Goal: Task Accomplishment & Management: Manage account settings

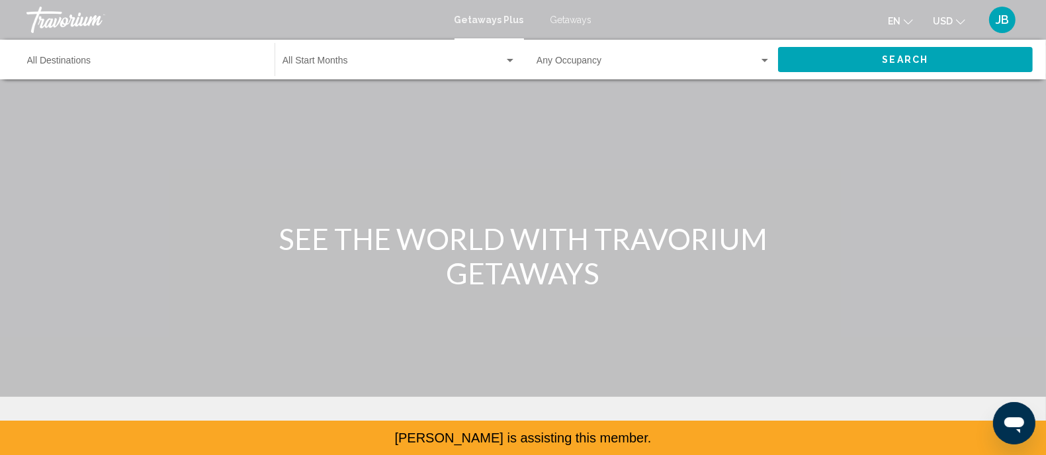
click at [996, 24] on span "JB" at bounding box center [1001, 19] width 13 height 13
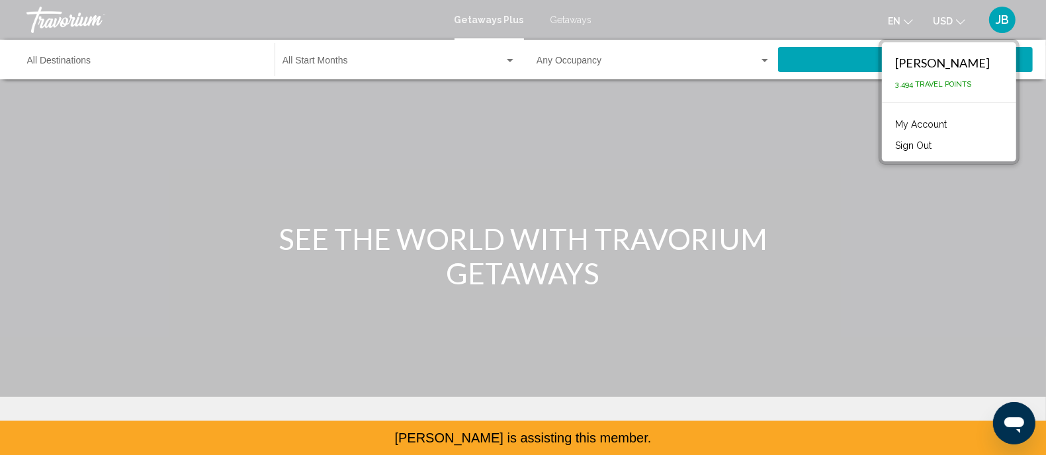
click at [915, 133] on link "My Account" at bounding box center [920, 124] width 65 height 17
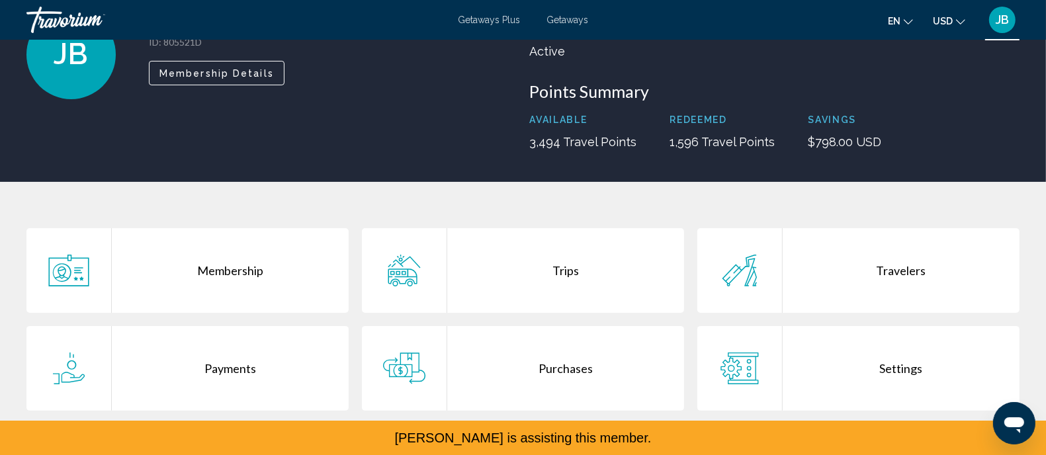
scroll to position [331, 0]
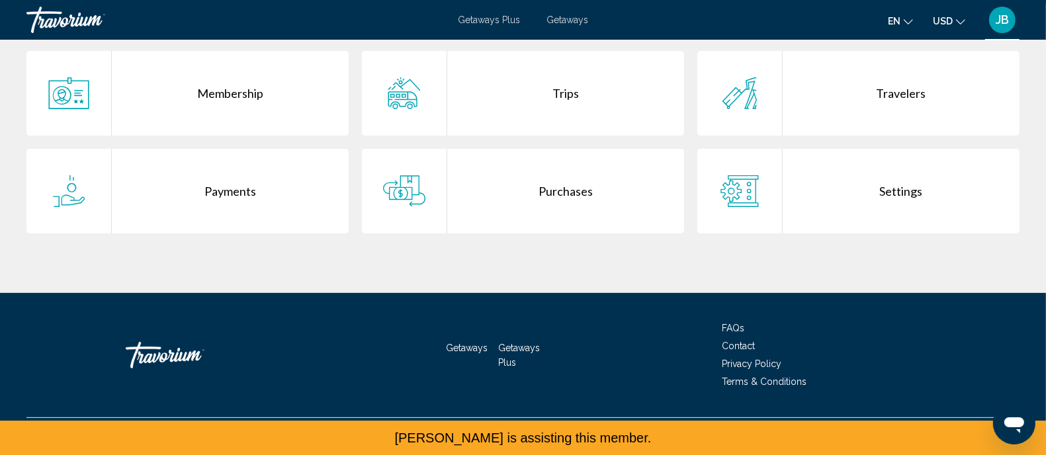
click at [569, 233] on div "Purchases" at bounding box center [565, 191] width 237 height 85
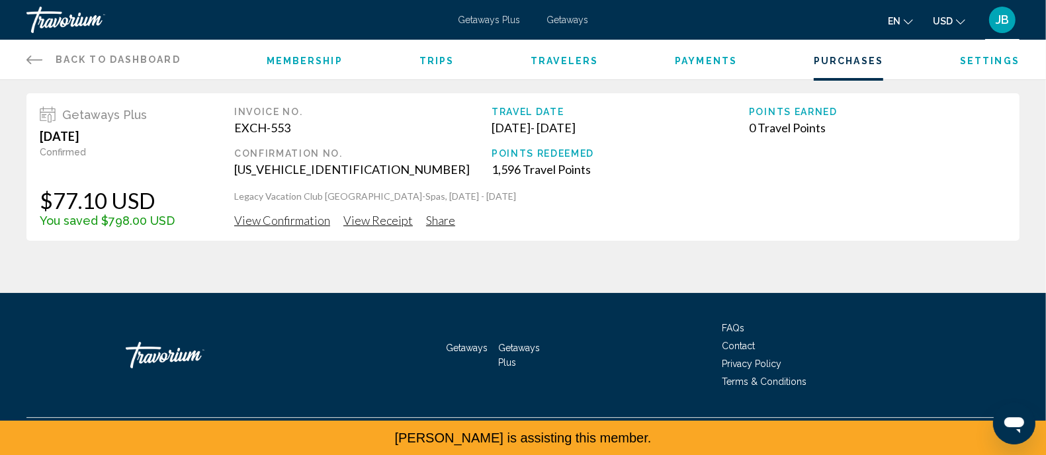
click at [330, 228] on span "View Confirmation" at bounding box center [282, 220] width 96 height 15
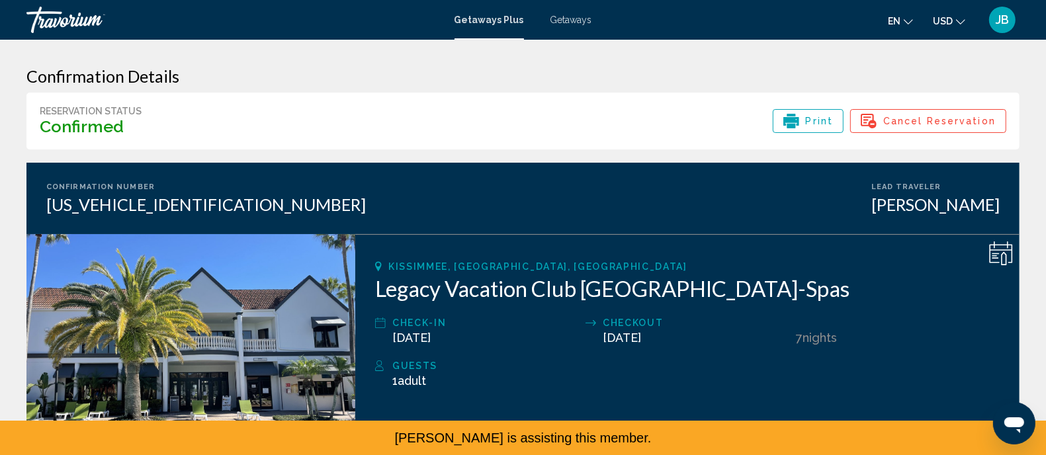
click at [941, 132] on span "Cancel Reservation" at bounding box center [939, 121] width 112 height 22
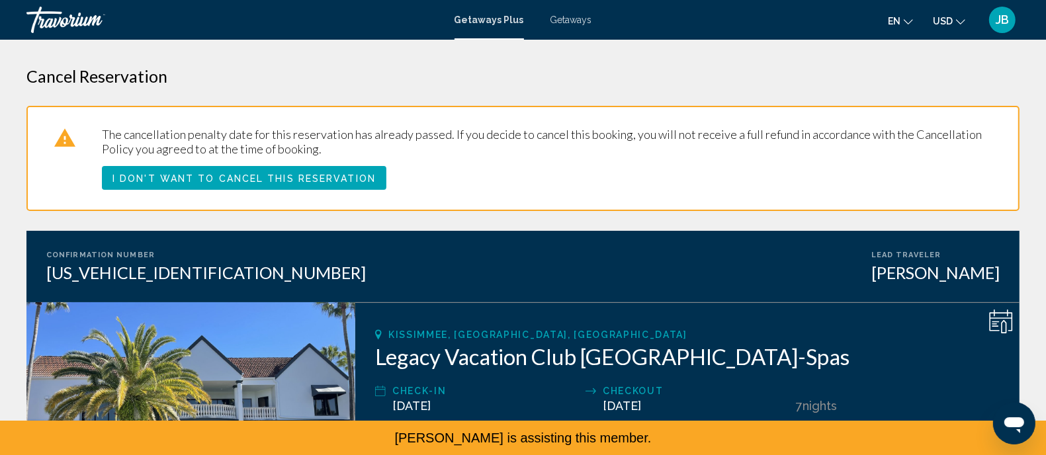
drag, startPoint x: 997, startPoint y: 15, endPoint x: 992, endPoint y: 21, distance: 7.5
click at [996, 15] on div "JB" at bounding box center [1002, 20] width 26 height 26
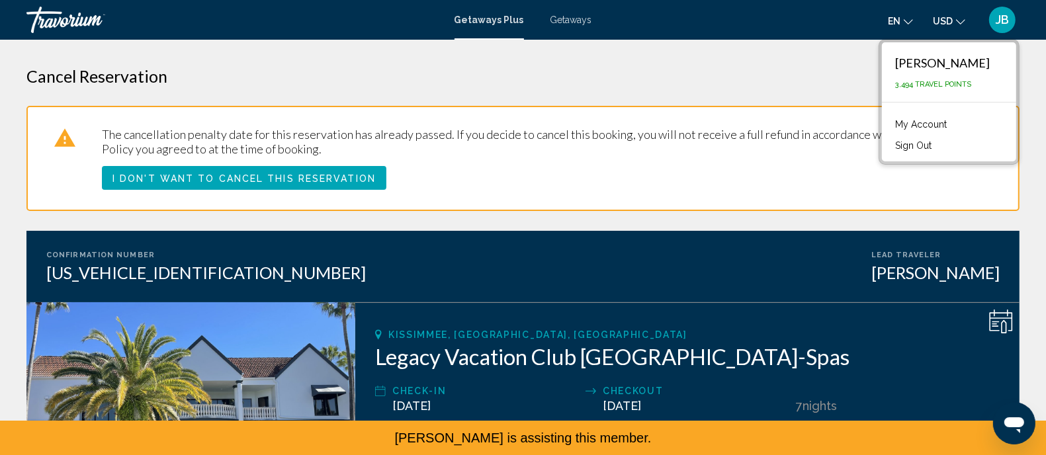
click at [929, 154] on button "Sign Out" at bounding box center [913, 145] width 50 height 17
